Goal: Task Accomplishment & Management: Manage account settings

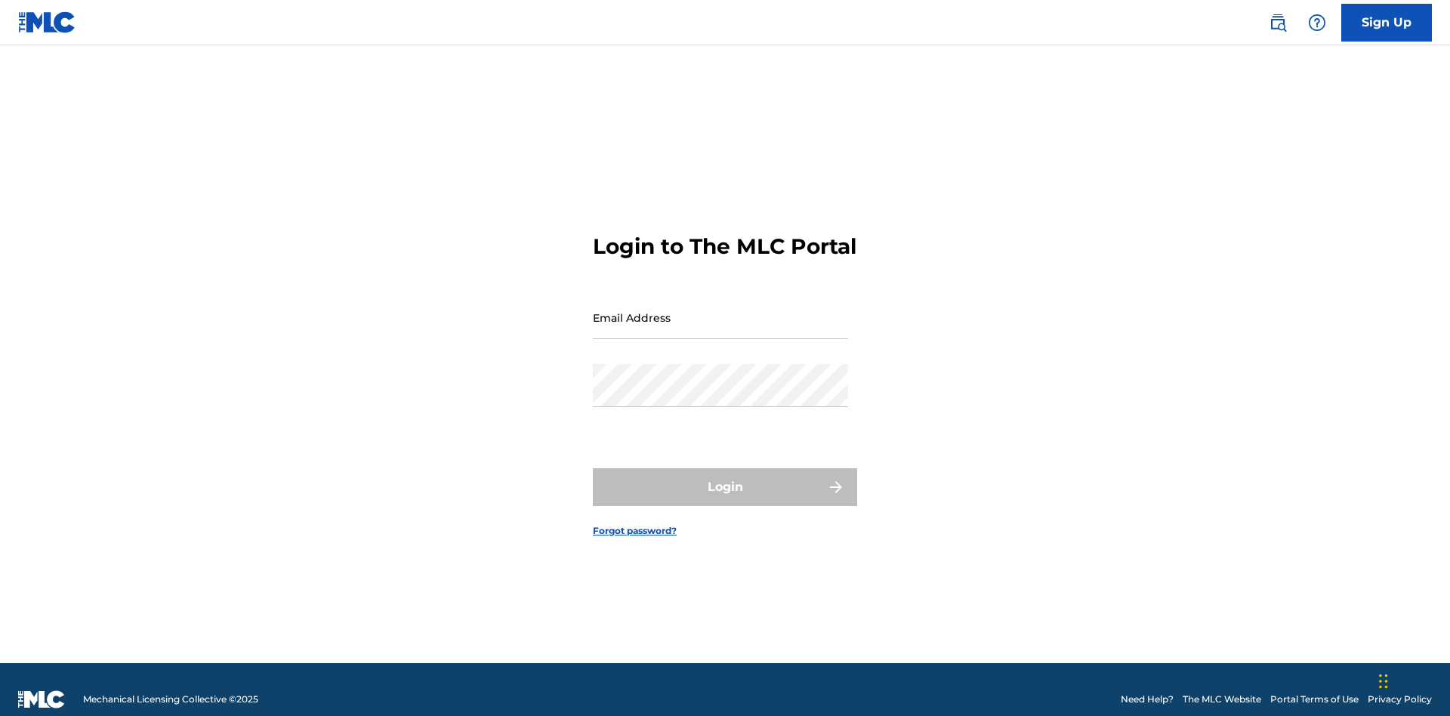
scroll to position [20, 0]
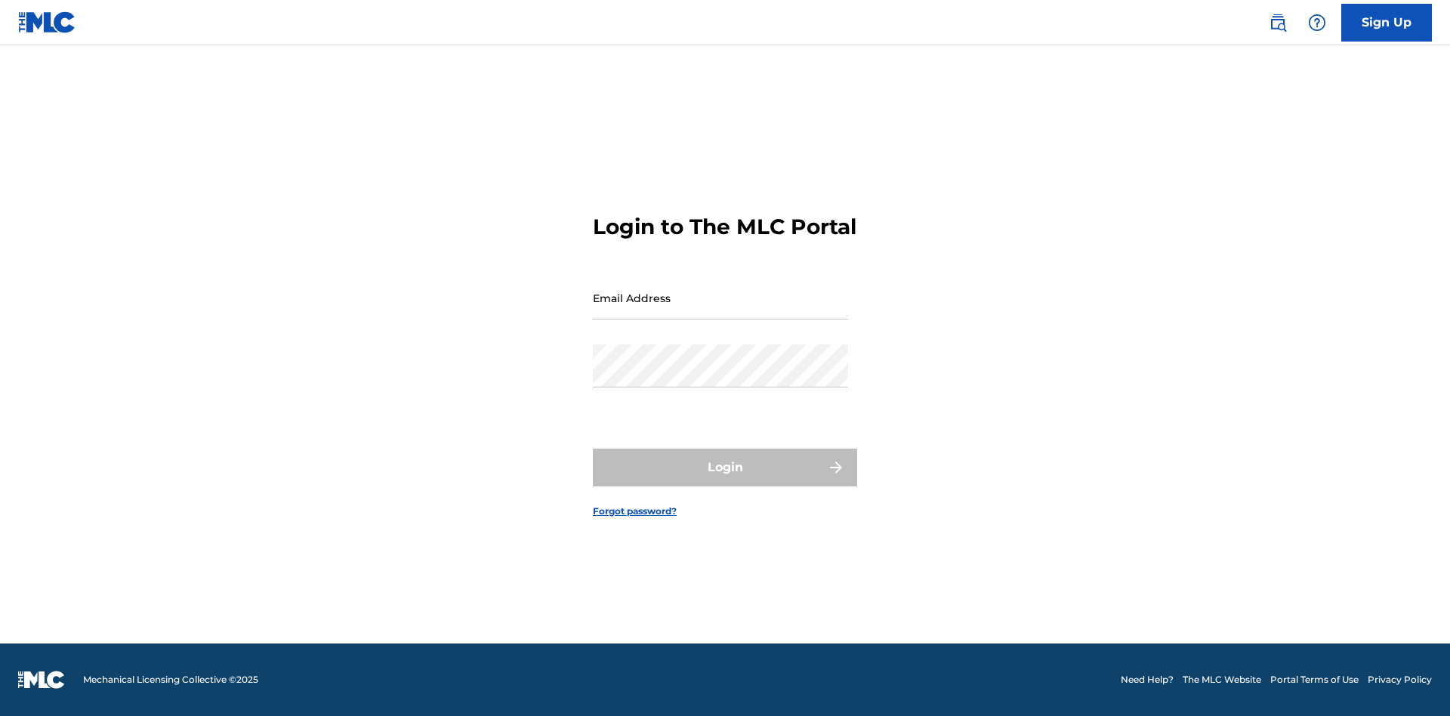
click at [720, 310] on input "Email Address" at bounding box center [720, 297] width 255 height 43
type input "[EMAIL_ADDRESS][DOMAIN_NAME]"
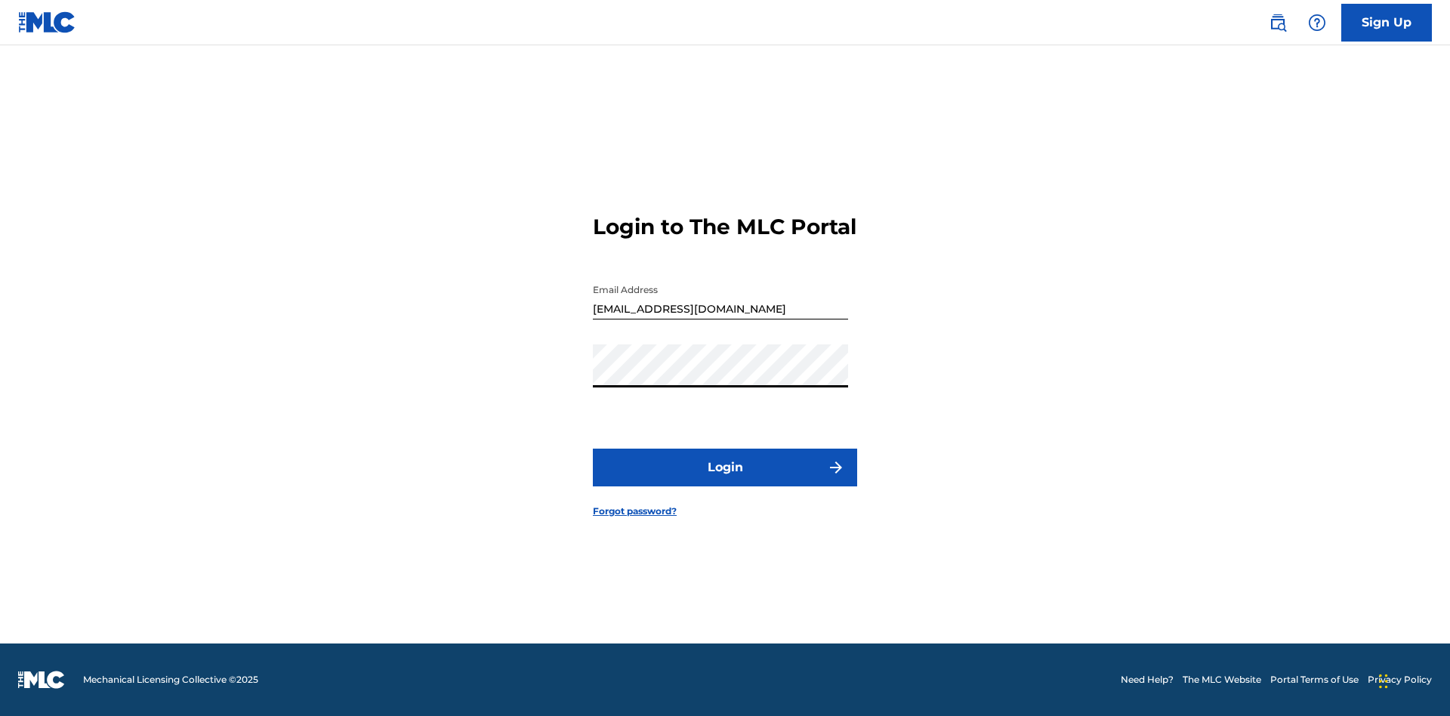
click at [725, 480] on button "Login" at bounding box center [725, 468] width 264 height 38
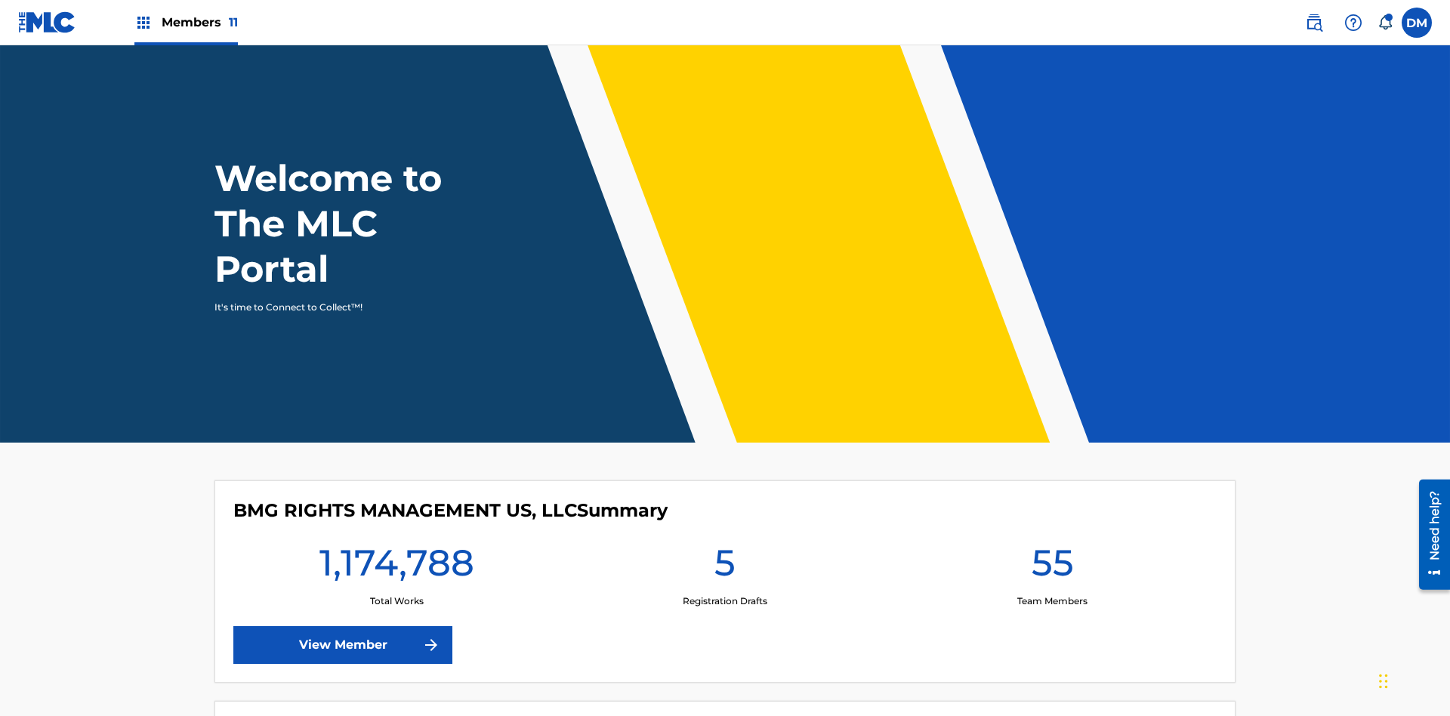
click at [186, 22] on span "Members 11" at bounding box center [200, 22] width 76 height 17
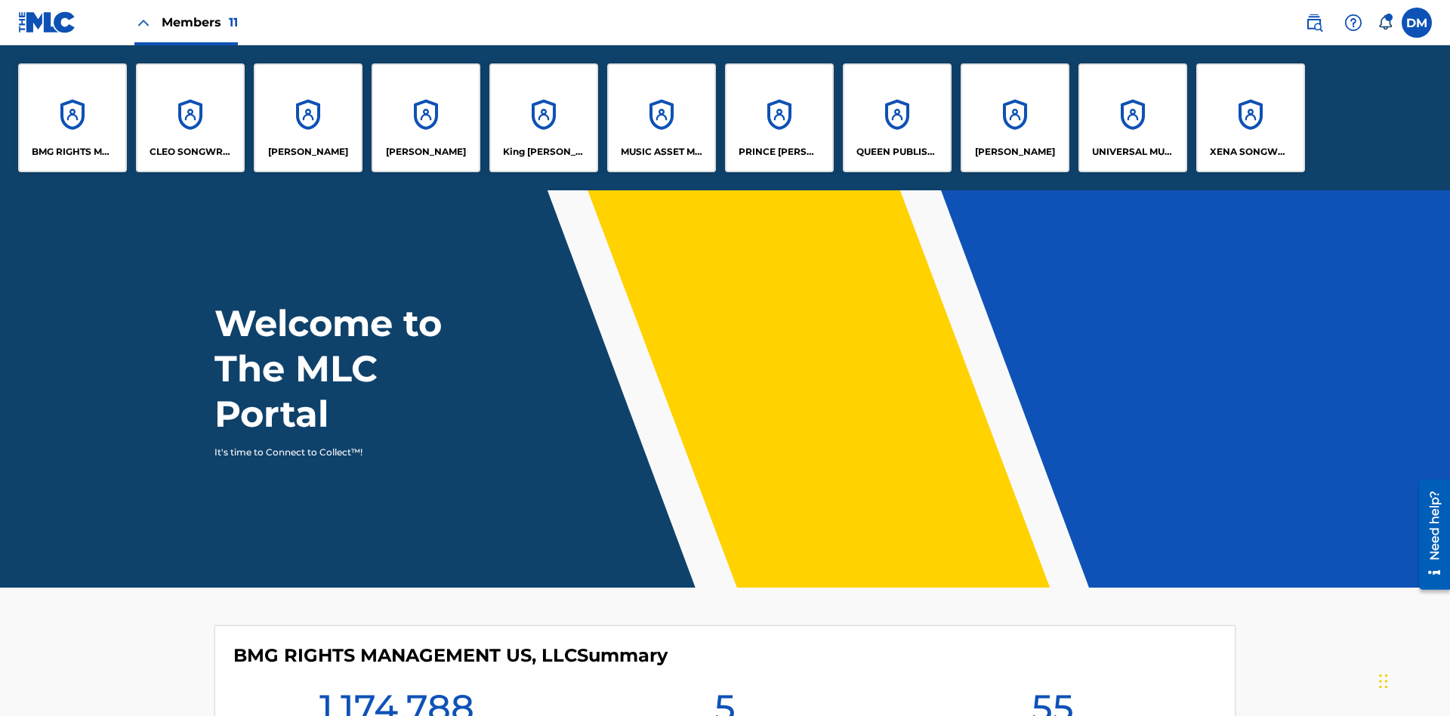
click at [896, 152] on p "QUEEN PUBLISHA" at bounding box center [897, 152] width 82 height 14
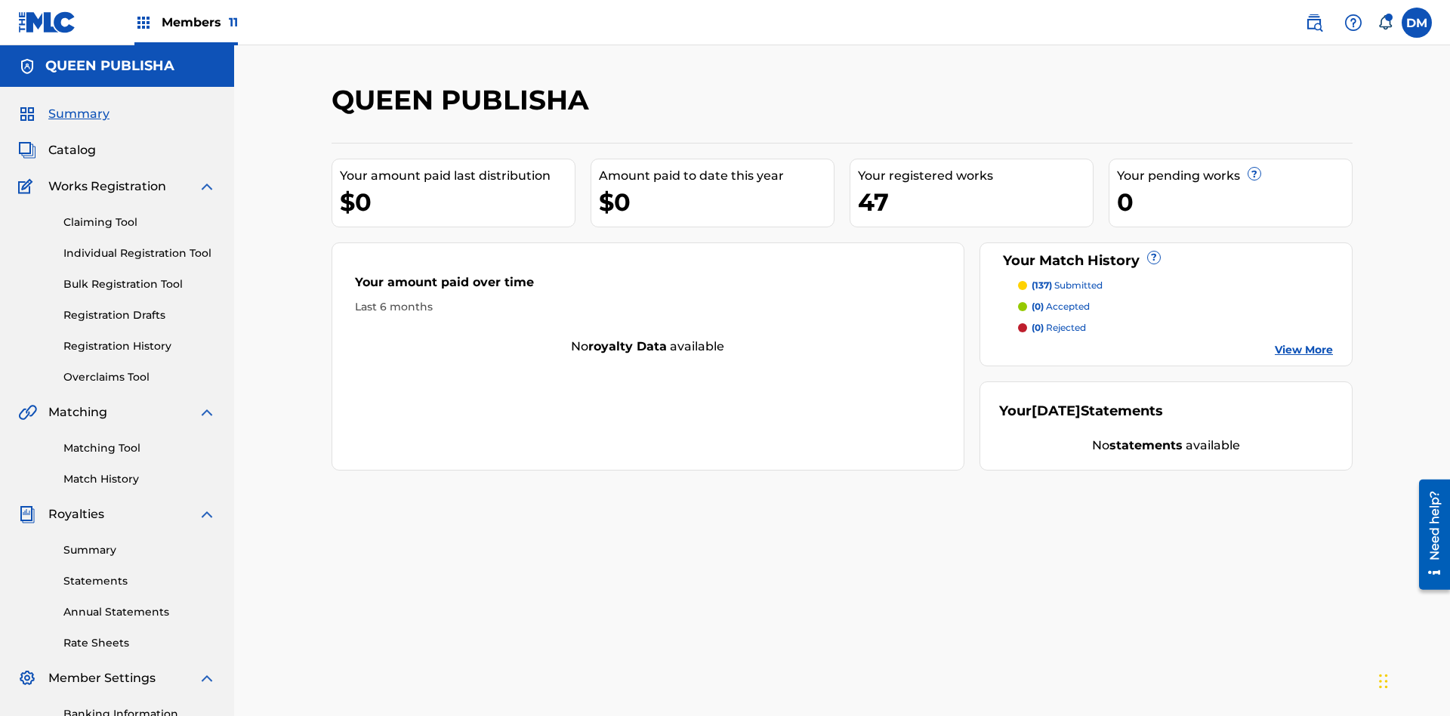
click at [72, 141] on span "Catalog" at bounding box center [72, 150] width 48 height 18
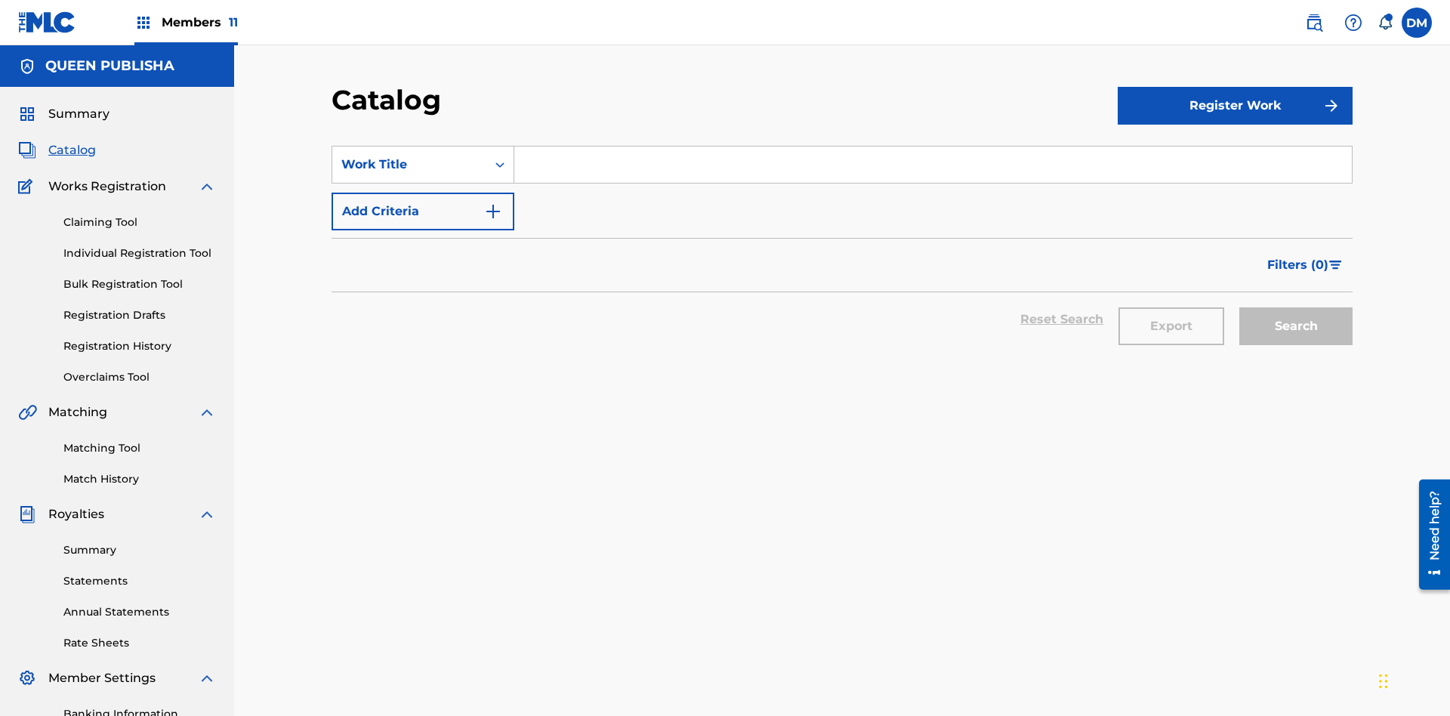
click at [933, 147] on input "Search Form" at bounding box center [933, 165] width 838 height 36
click at [1296, 307] on button "Search" at bounding box center [1295, 326] width 113 height 38
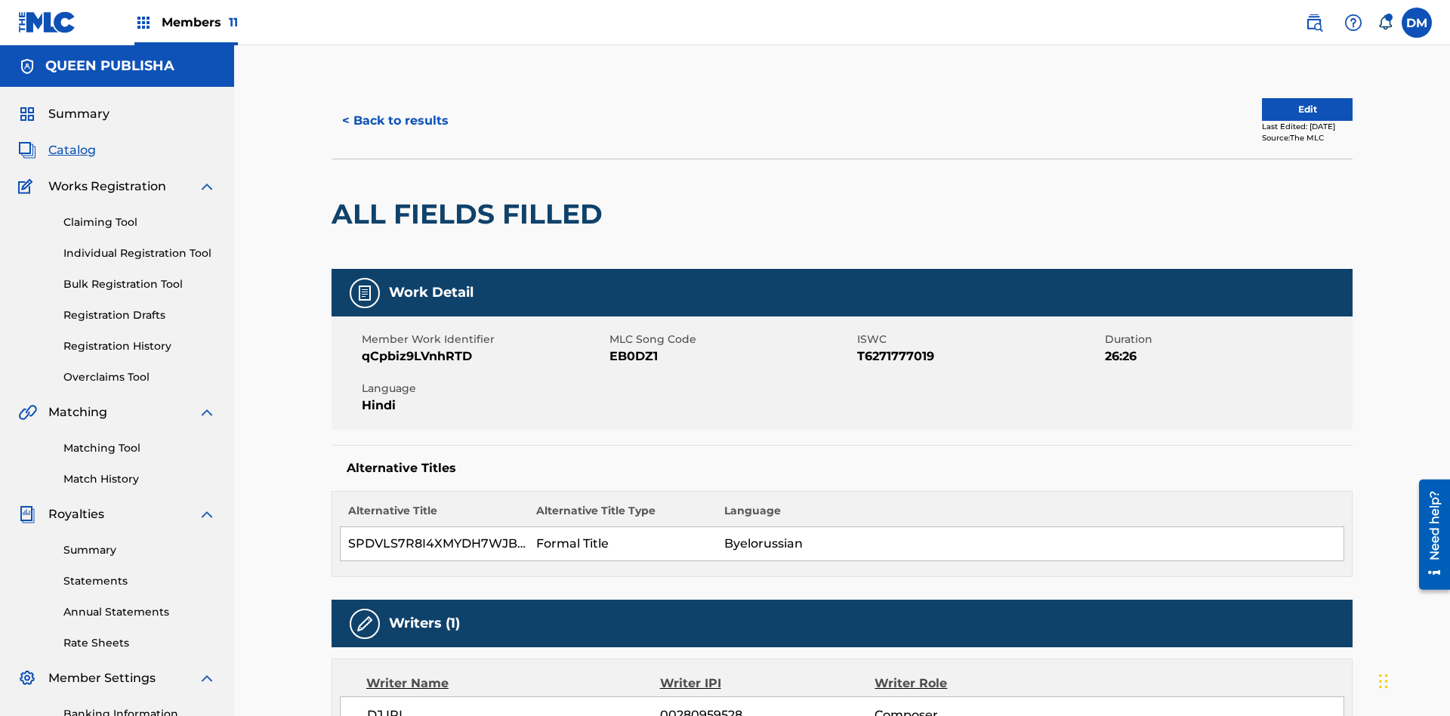
click at [1289, 102] on button "Edit" at bounding box center [1307, 109] width 91 height 23
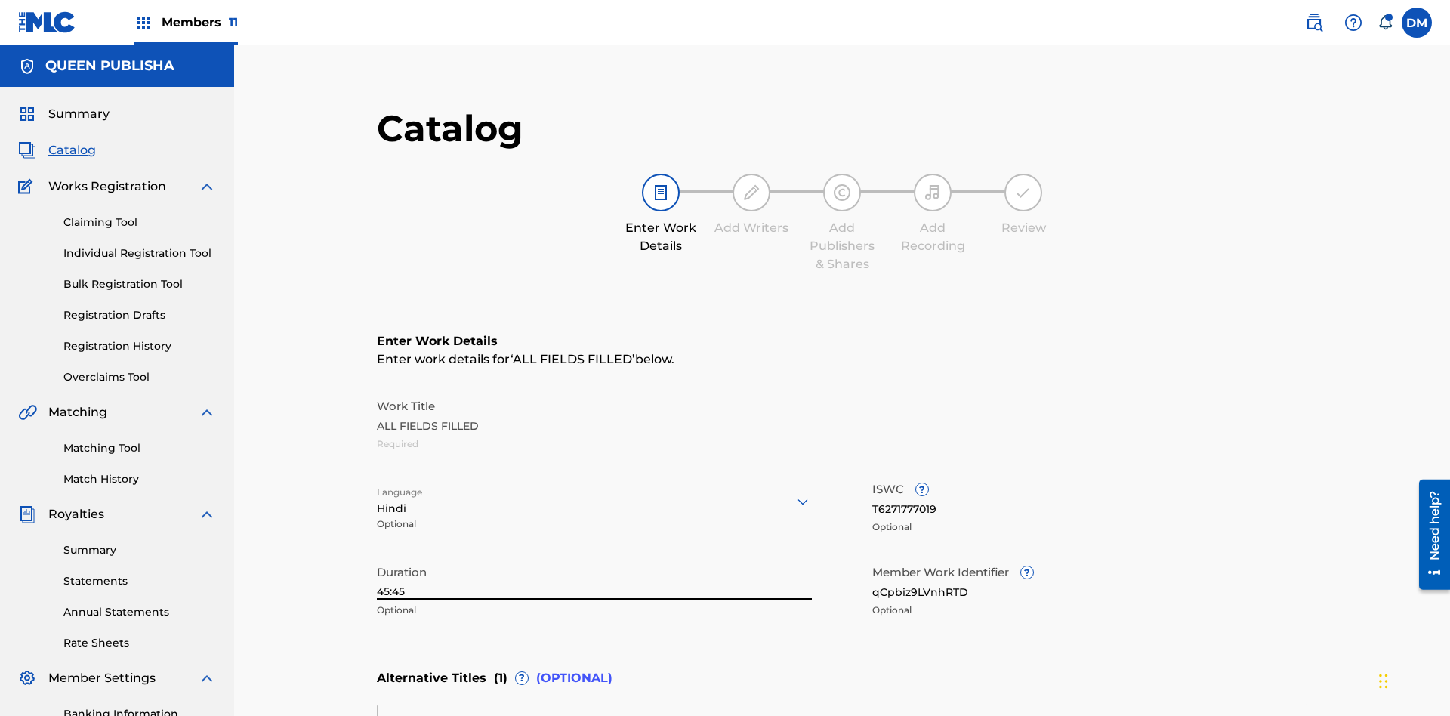
type input "45:45"
click at [794, 492] on icon at bounding box center [803, 501] width 18 height 18
click at [872, 557] on input "qCpbiz9LVnhRTD" at bounding box center [1089, 578] width 435 height 43
type input "oP3HHy88hXT0QI"
click at [872, 474] on input "T6271777019" at bounding box center [1089, 495] width 435 height 43
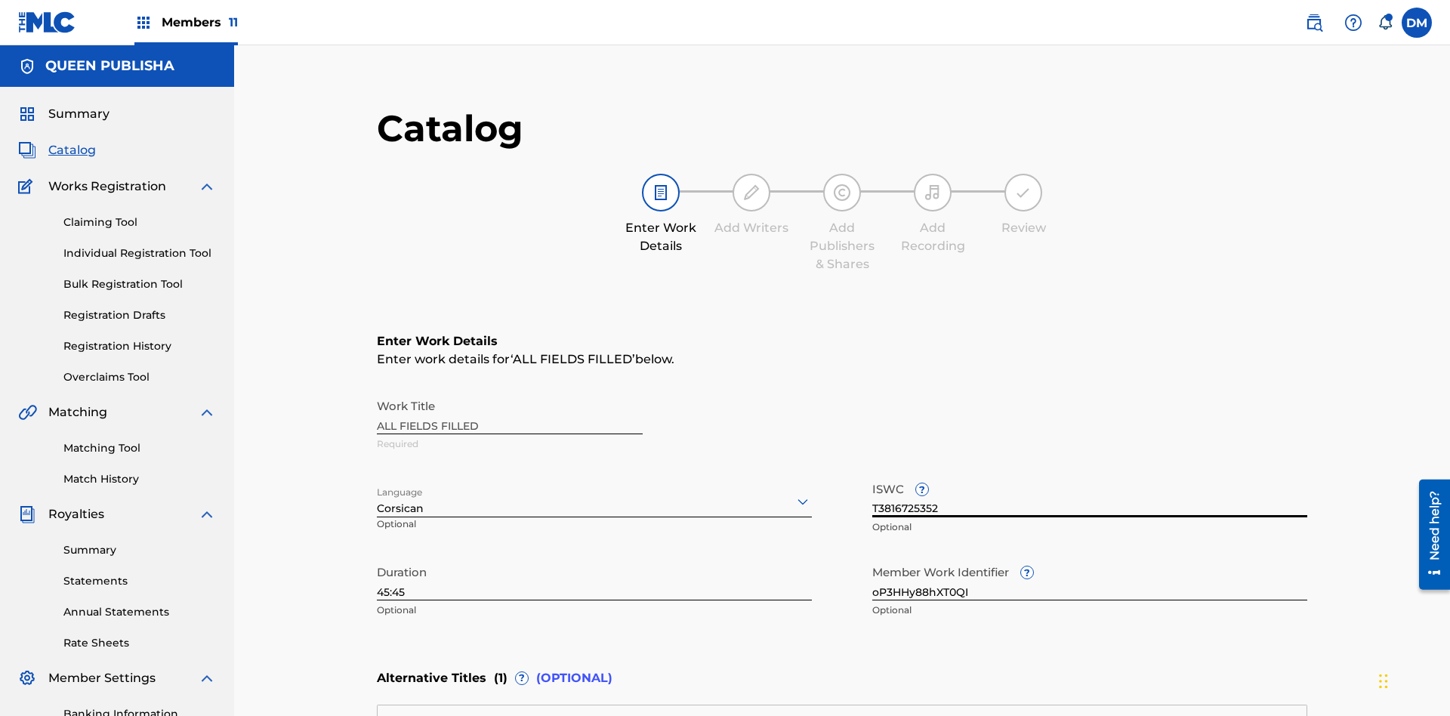
type input "T3816725352"
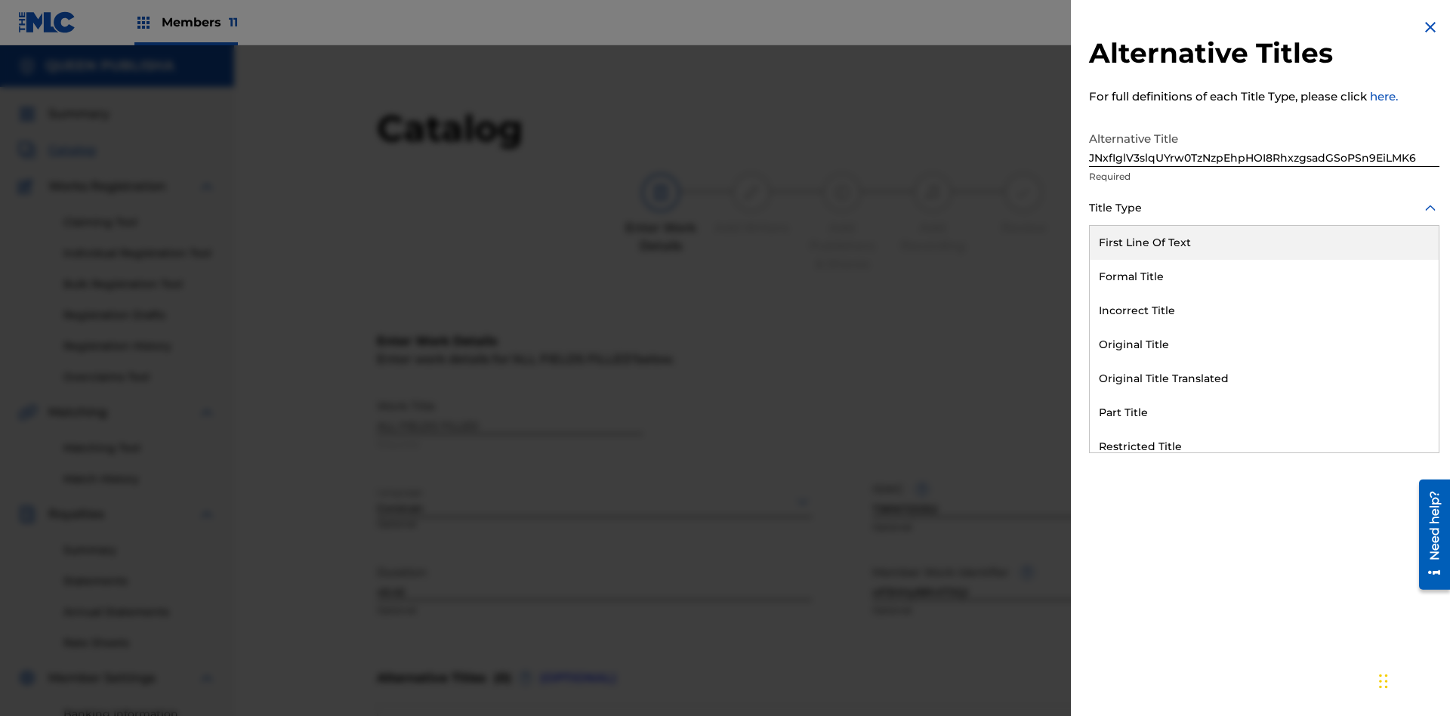
click at [1264, 532] on div "Alternative Title With National Characters" at bounding box center [1264, 549] width 349 height 34
click at [1264, 276] on div at bounding box center [1264, 276] width 350 height 19
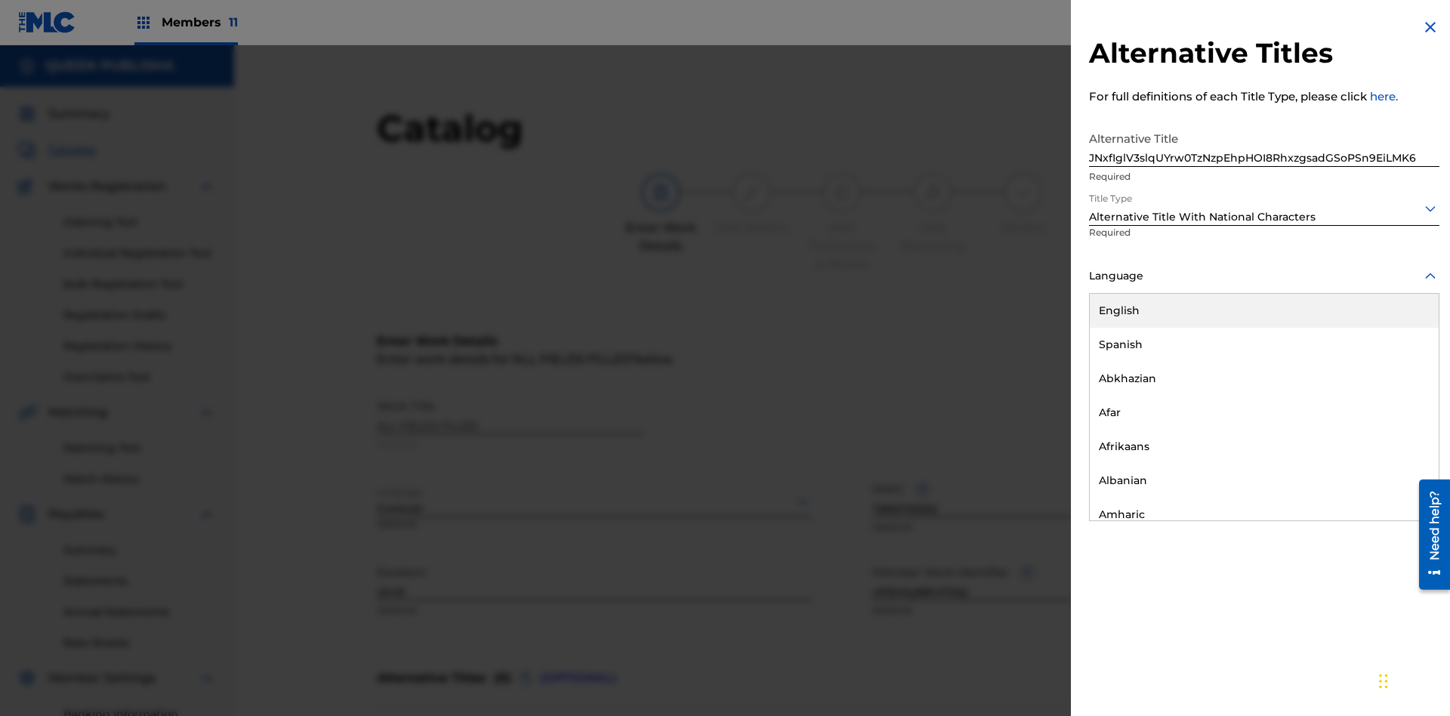
click at [1394, 364] on button "Add Title" at bounding box center [1394, 365] width 91 height 38
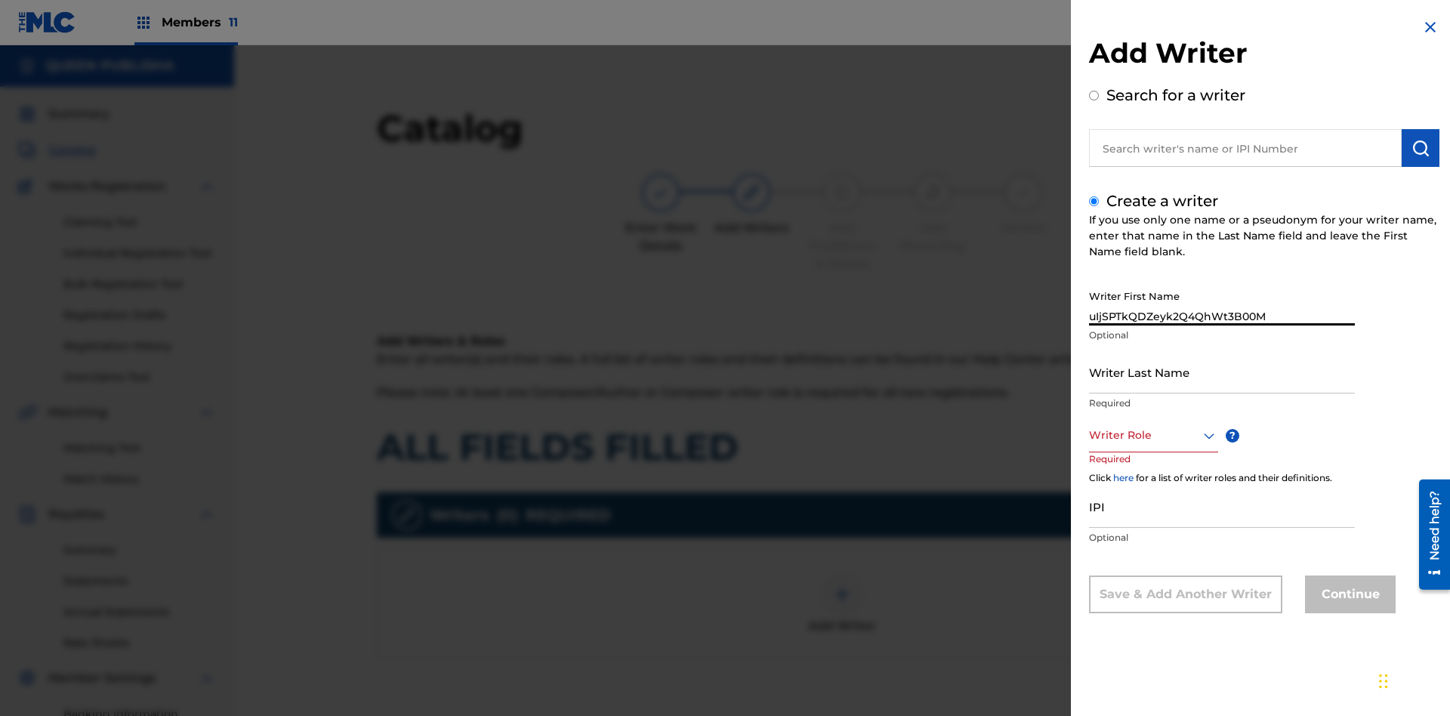
type input "uIjSPTkQDZeyk2Q4QhWt3B00M"
click at [1222, 372] on input "Writer Last Name" at bounding box center [1222, 371] width 266 height 43
type input "yl5HR9UNNwBADtdSMRX73heYC"
click at [1152, 435] on div at bounding box center [1153, 435] width 129 height 19
click at [1222, 508] on input "IPI" at bounding box center [1222, 506] width 266 height 43
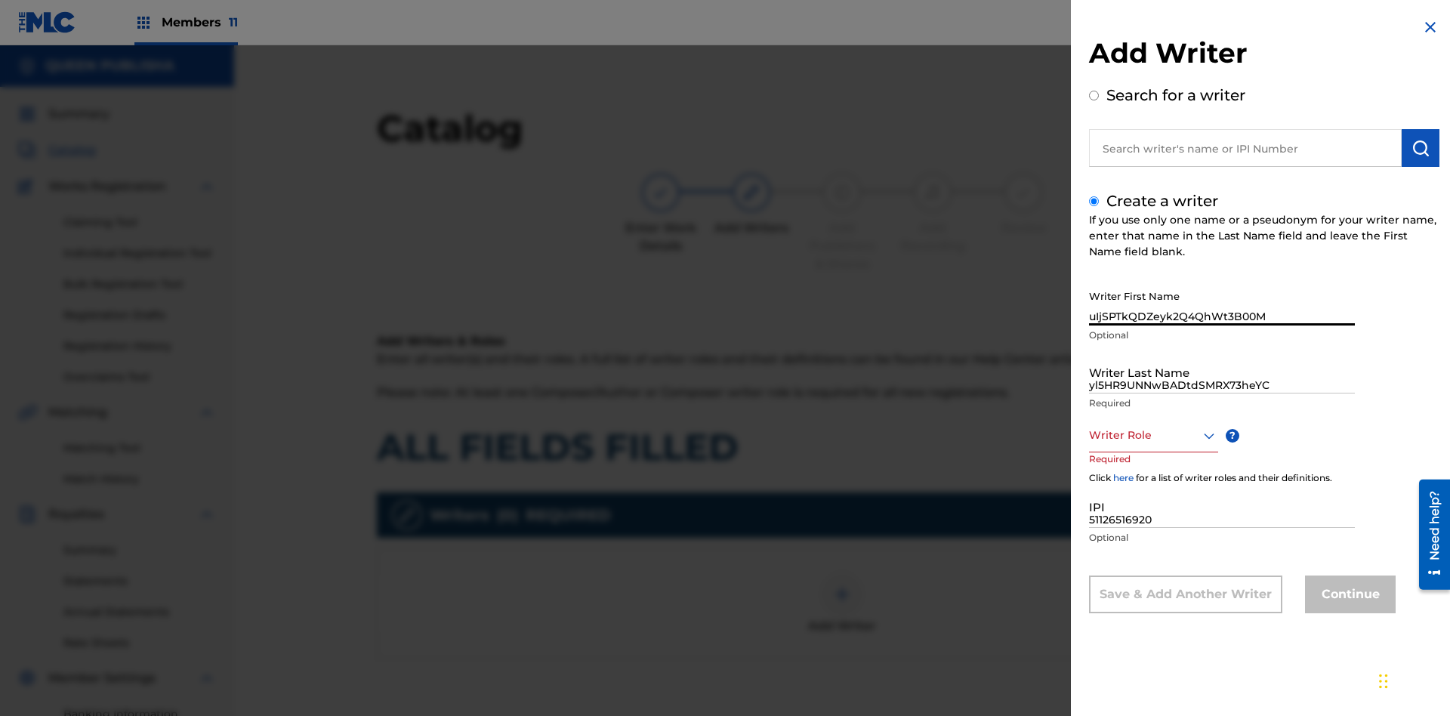
type input "51126516920"
click at [1348, 596] on button "Continue" at bounding box center [1350, 594] width 91 height 38
